Goal: Task Accomplishment & Management: Manage account settings

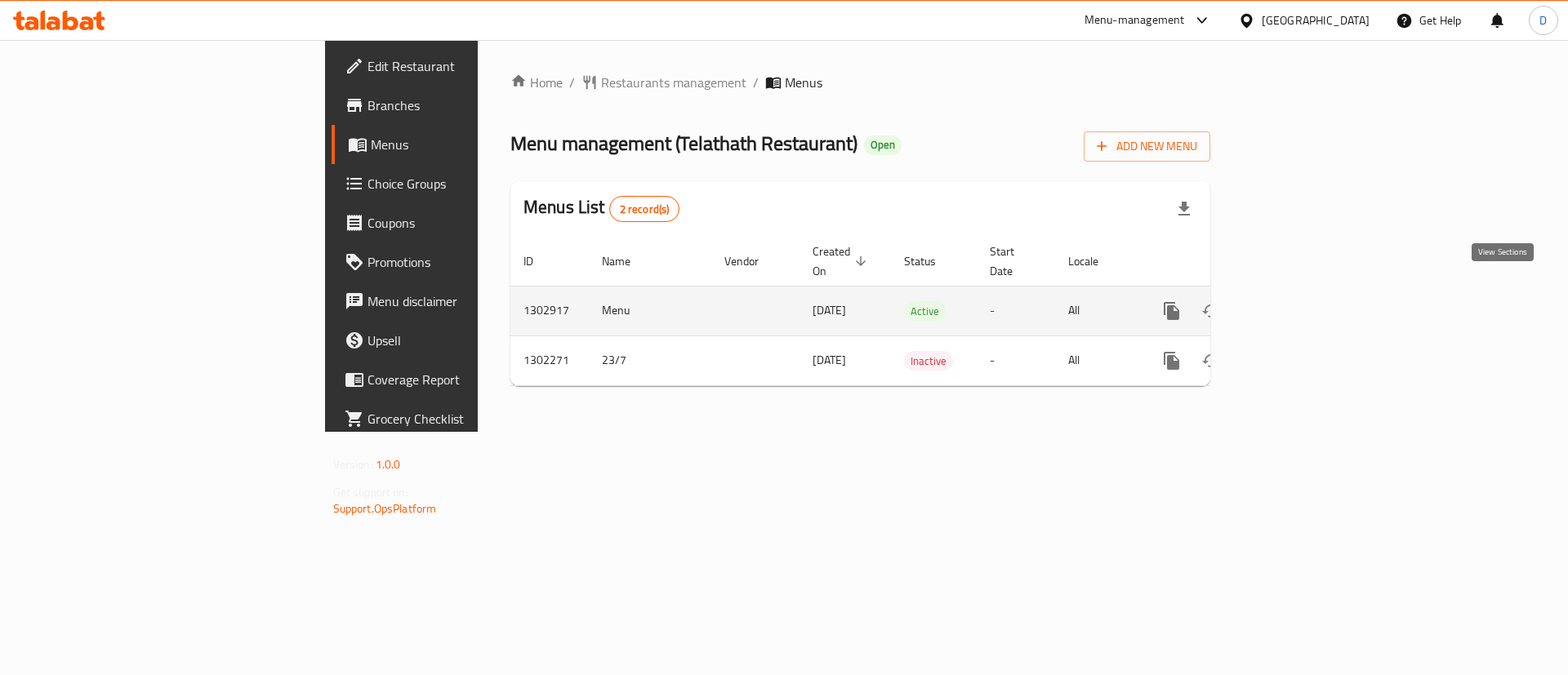
click at [1309, 292] on link "enhanced table" at bounding box center [1289, 311] width 39 height 39
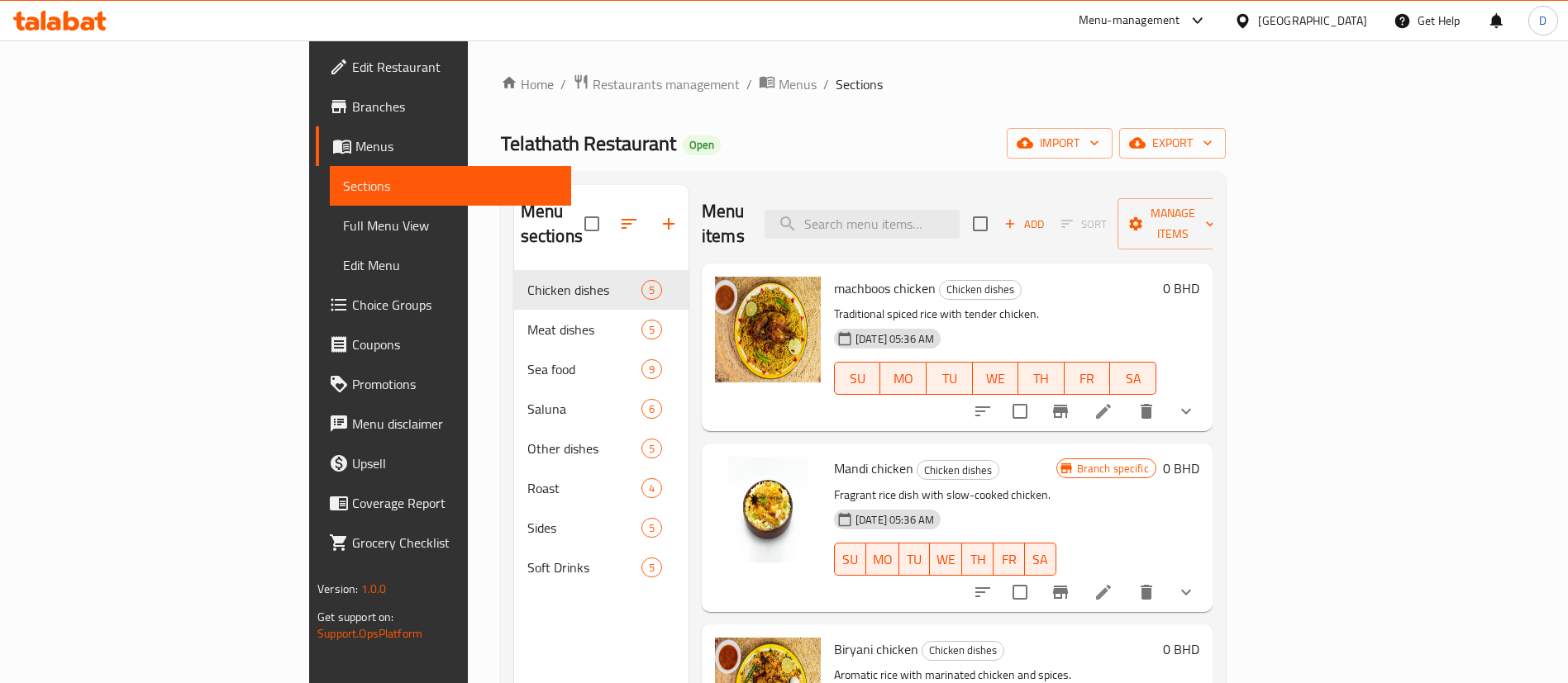
click at [921, 228] on div "Menu items Add Sort Manage items" at bounding box center [956, 224] width 510 height 78
click at [956, 215] on input "search" at bounding box center [862, 225] width 195 height 29
paste input "Ghozi Chicken"
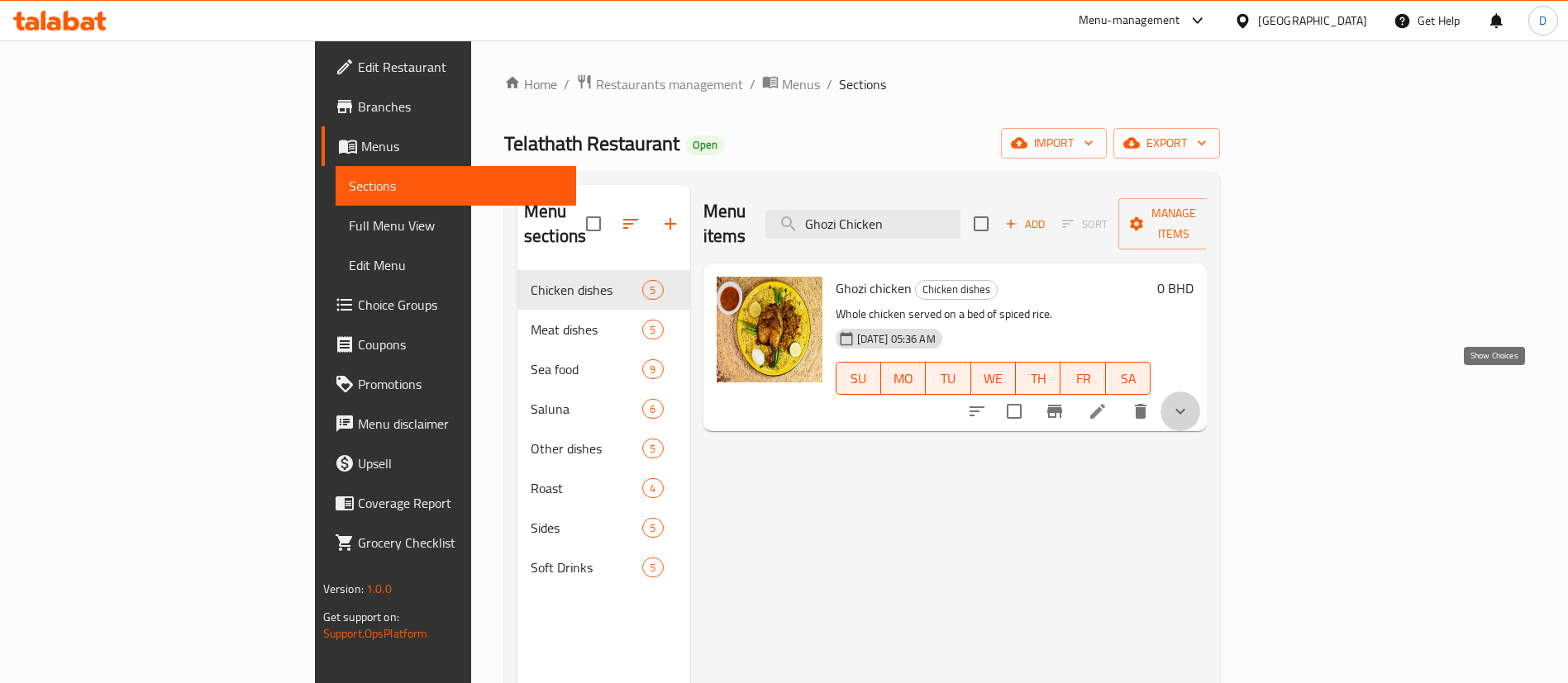
click at [1190, 401] on icon "show more" at bounding box center [1180, 411] width 20 height 20
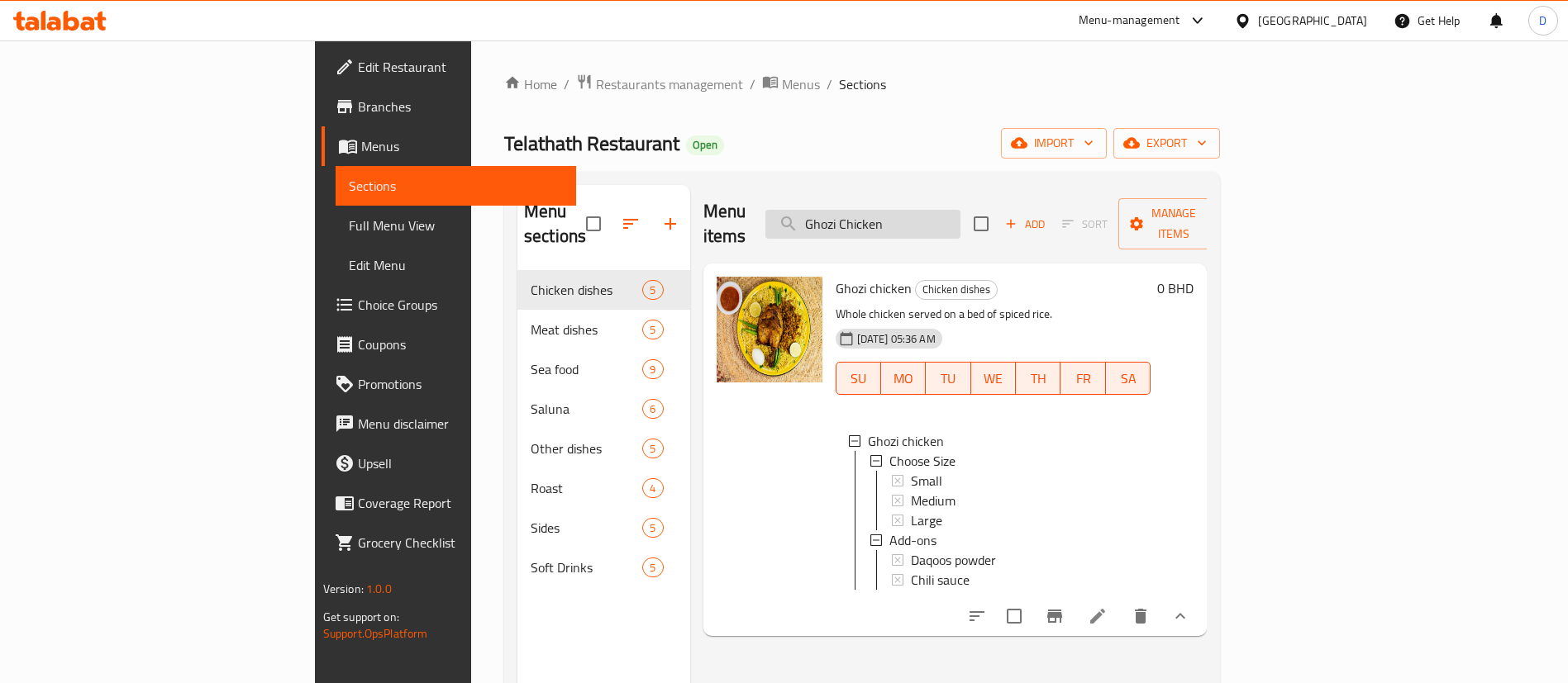
click at [939, 210] on input "Ghozi Chicken" at bounding box center [863, 225] width 195 height 29
paste input "Machboos meat small"
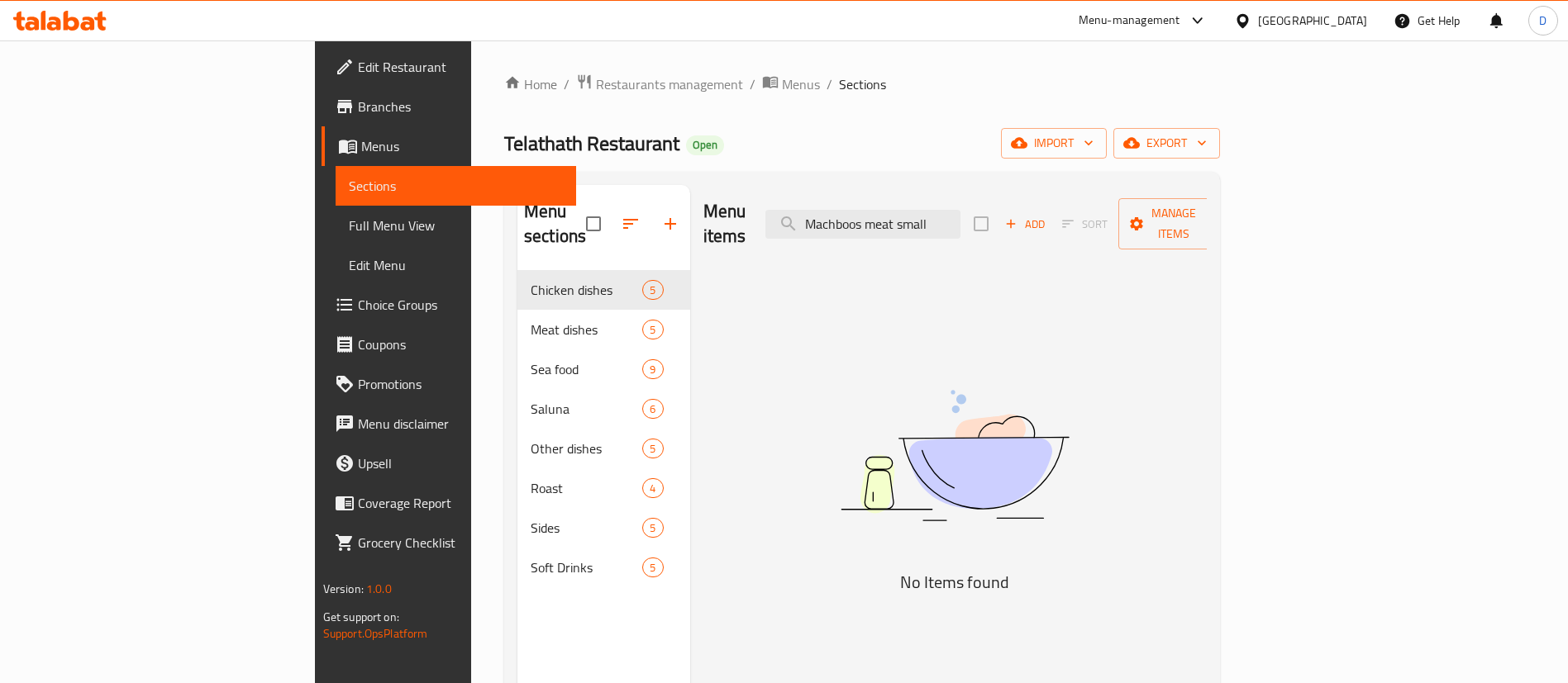
drag, startPoint x: 996, startPoint y: 215, endPoint x: 1301, endPoint y: 171, distance: 308.2
click at [1207, 199] on div "Menu items Machboos meat small Add Sort Manage items" at bounding box center [955, 224] width 504 height 78
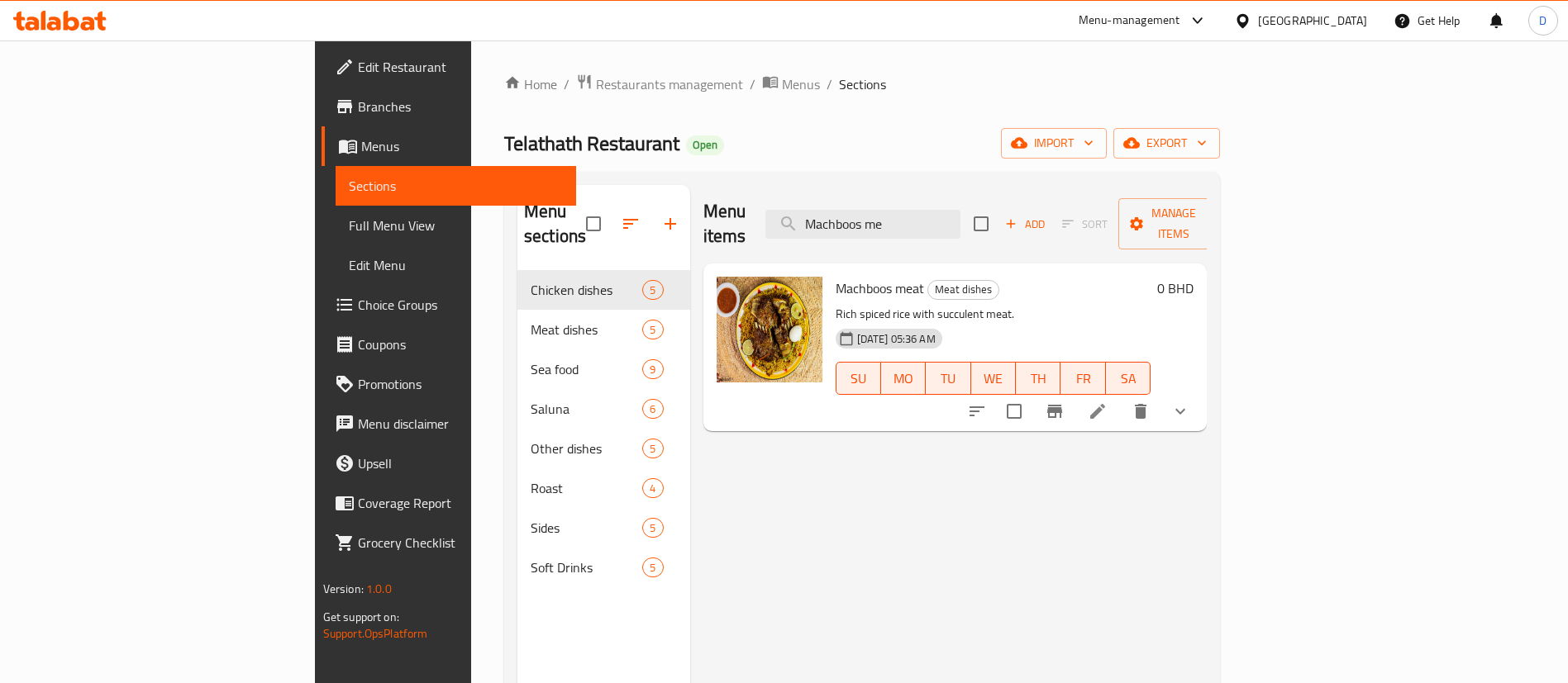
type input "Machboos me"
click at [596, 95] on span "Restaurants management" at bounding box center [670, 84] width 147 height 20
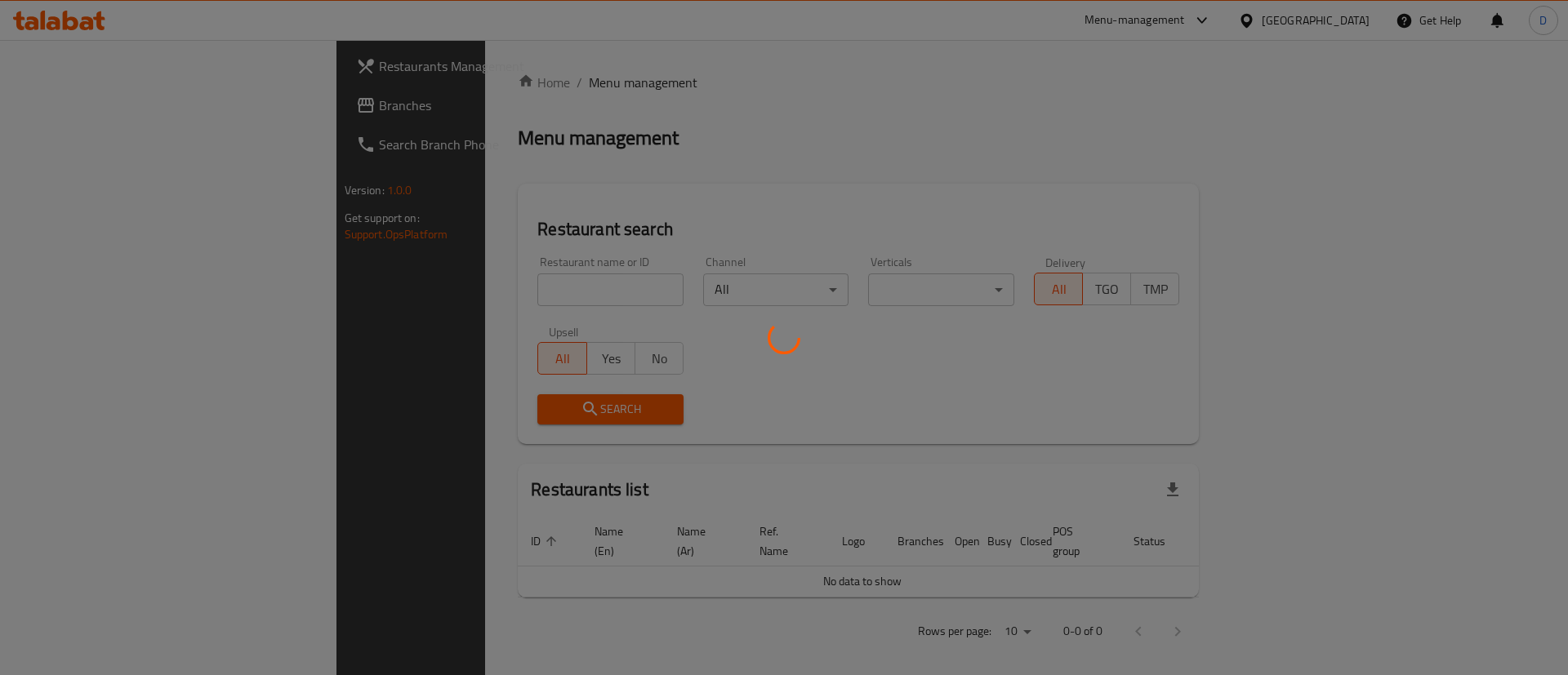
click at [98, 118] on div at bounding box center [784, 338] width 1568 height 675
click at [45, 95] on div at bounding box center [784, 338] width 1568 height 675
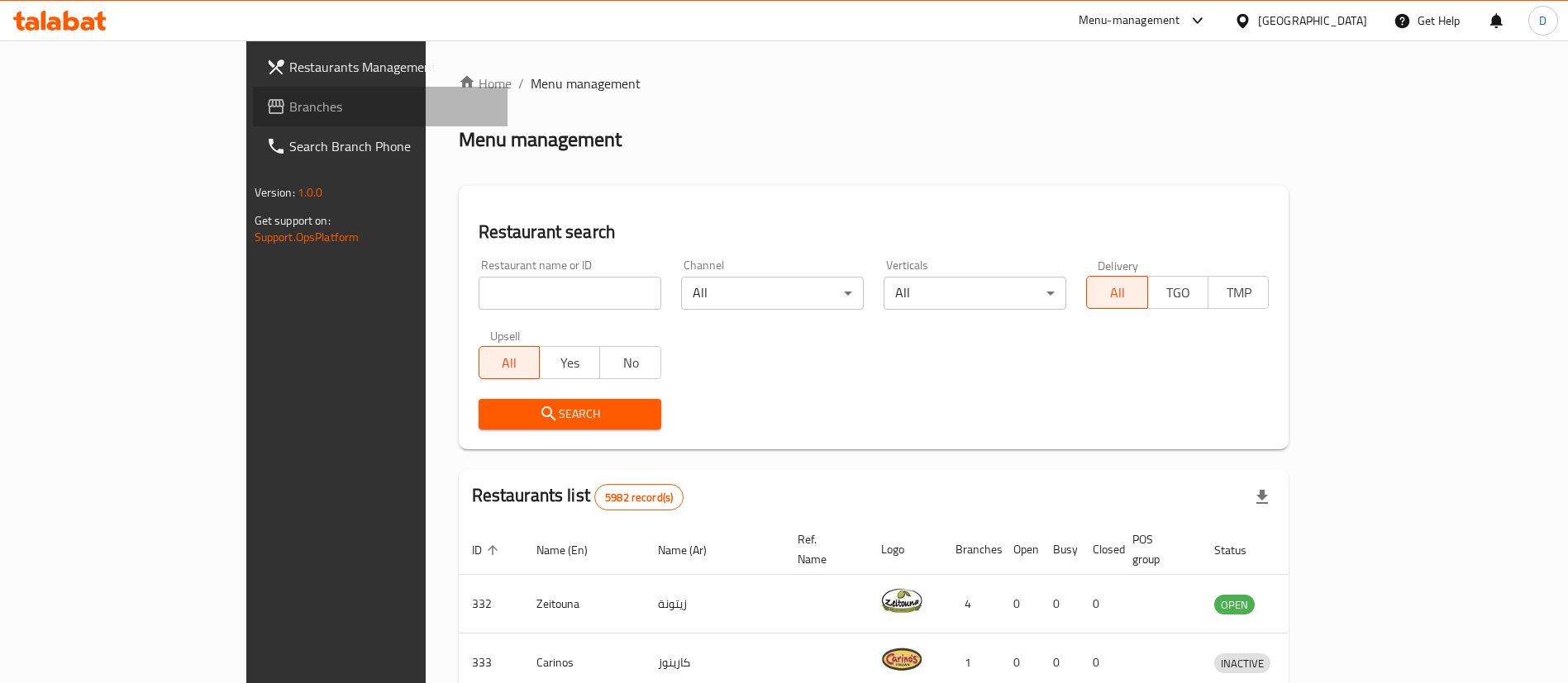
click at [289, 98] on span "Branches" at bounding box center [392, 106] width 206 height 20
